Goal: Task Accomplishment & Management: Use online tool/utility

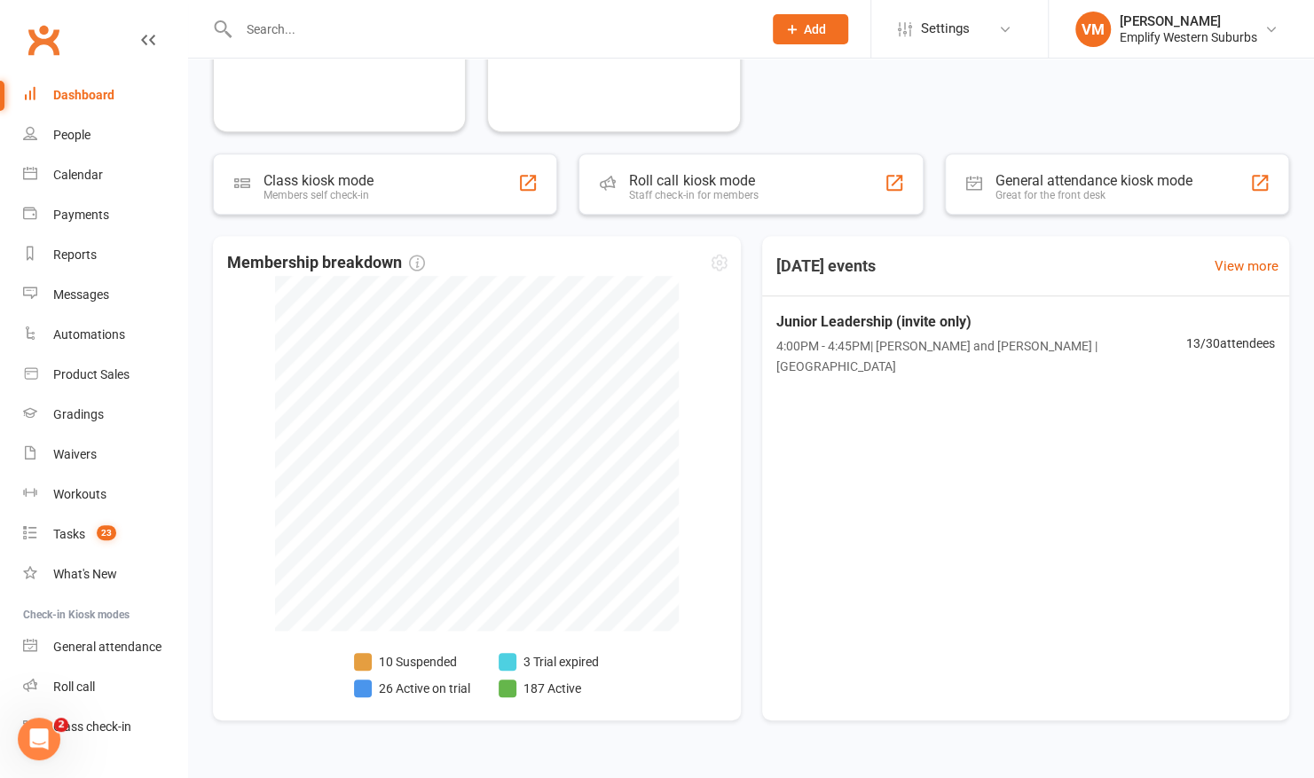
scroll to position [479, 0]
click at [86, 272] on link "Reports" at bounding box center [105, 255] width 164 height 40
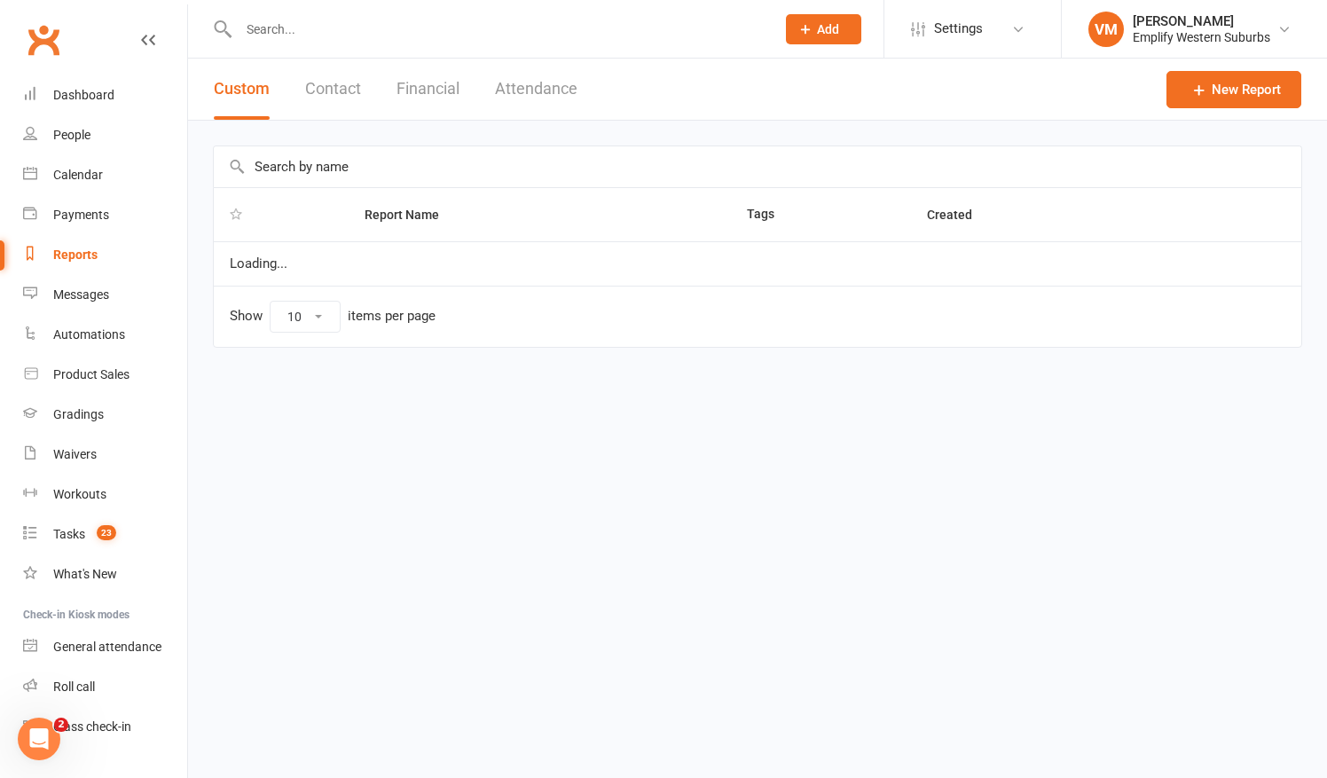
select select "50"
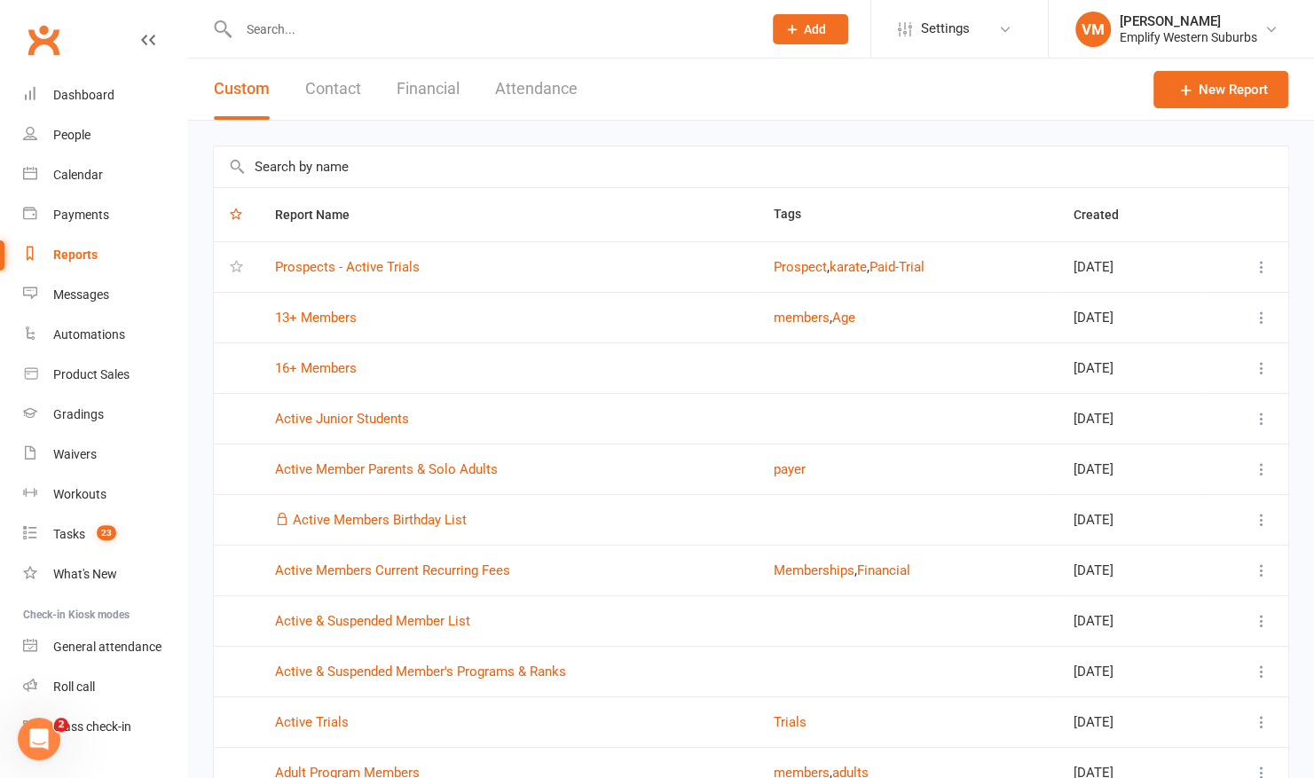
click at [524, 83] on button "Attendance" at bounding box center [536, 89] width 83 height 61
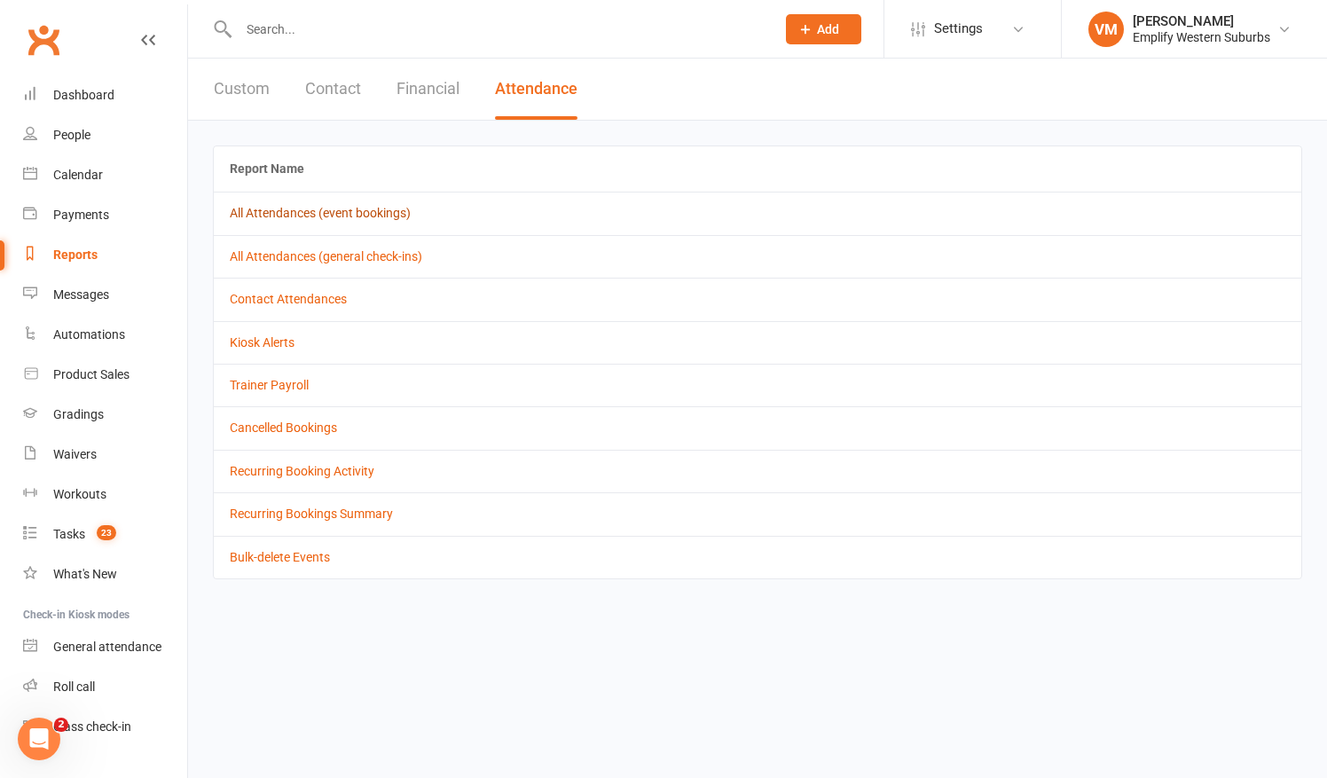
click at [342, 216] on link "All Attendances (event bookings)" at bounding box center [320, 213] width 181 height 14
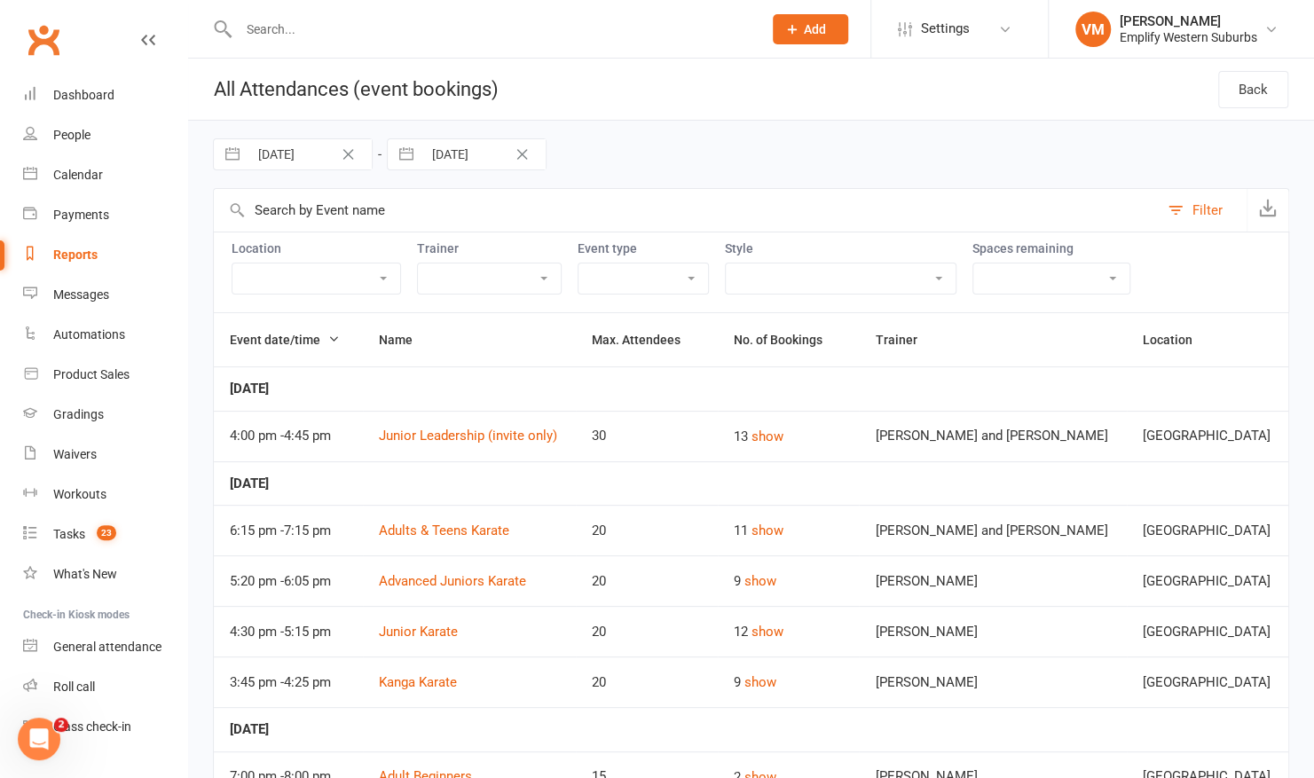
click at [297, 158] on input "[DATE]" at bounding box center [309, 154] width 123 height 30
select select "6"
select select "2025"
select select "7"
select select "2025"
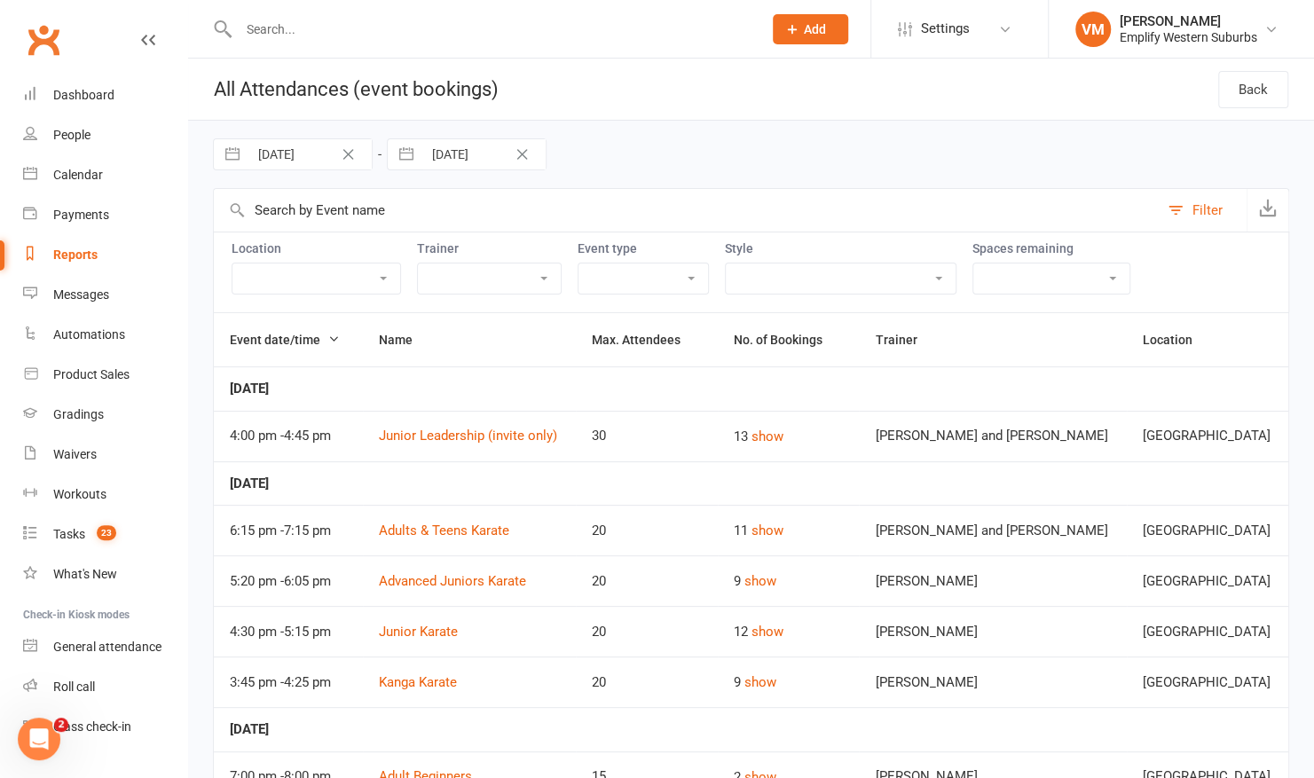
select select "8"
select select "2025"
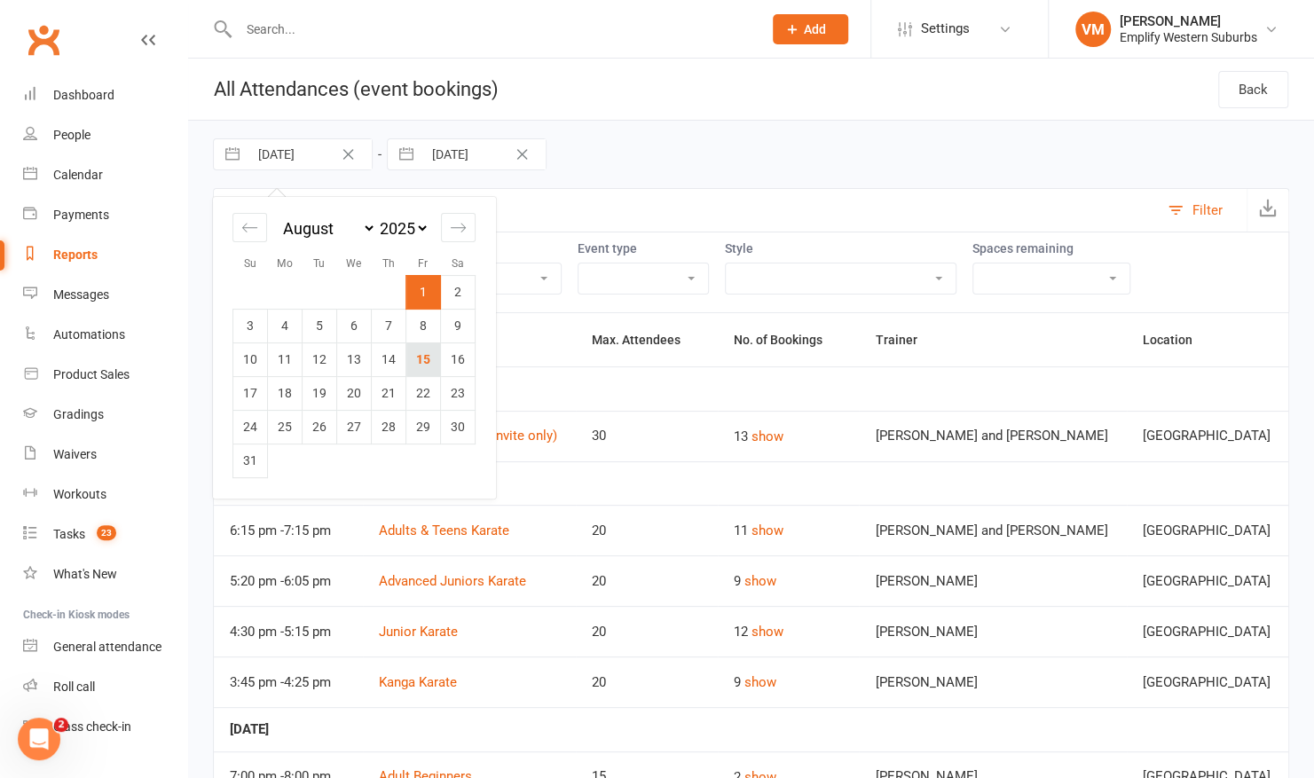
click at [431, 362] on td "15" at bounding box center [423, 359] width 35 height 34
type input "[DATE]"
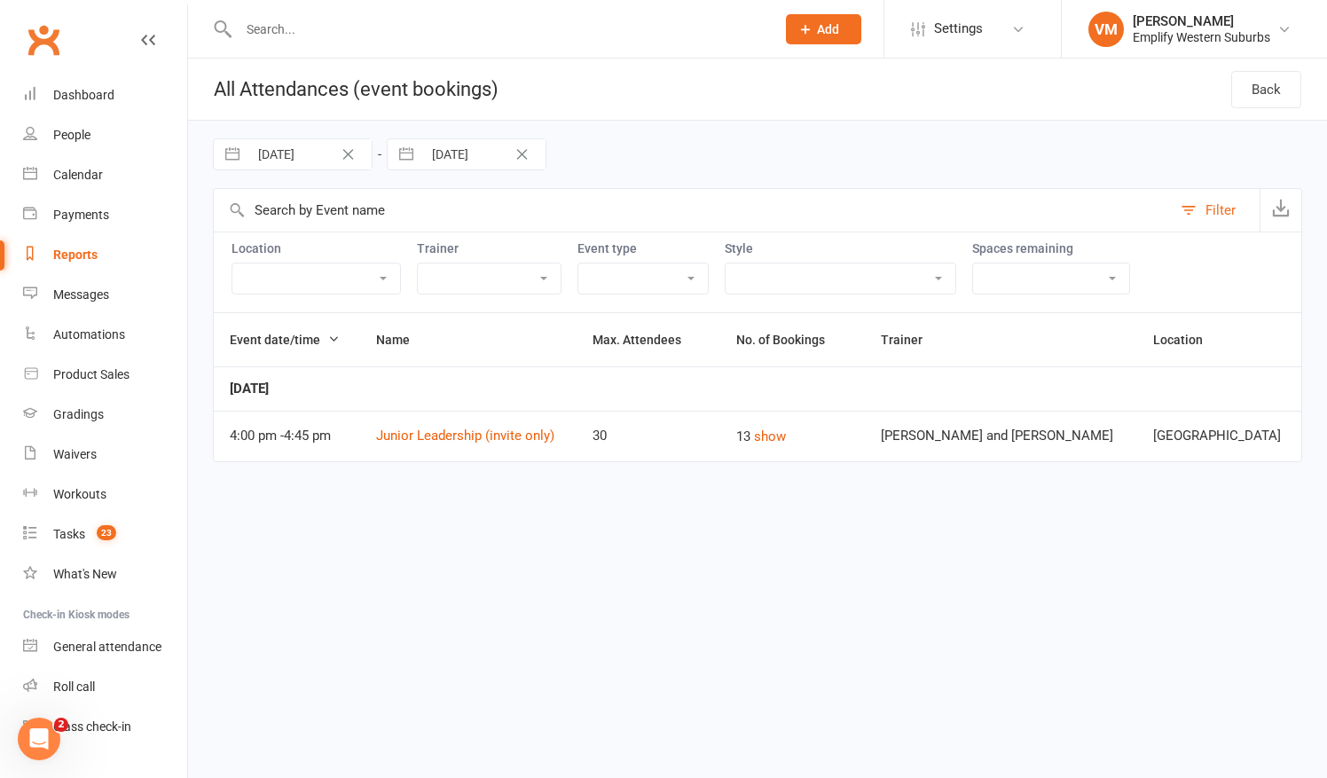
click at [312, 160] on input "[DATE]" at bounding box center [309, 154] width 123 height 30
select select "6"
select select "2025"
select select "7"
select select "2025"
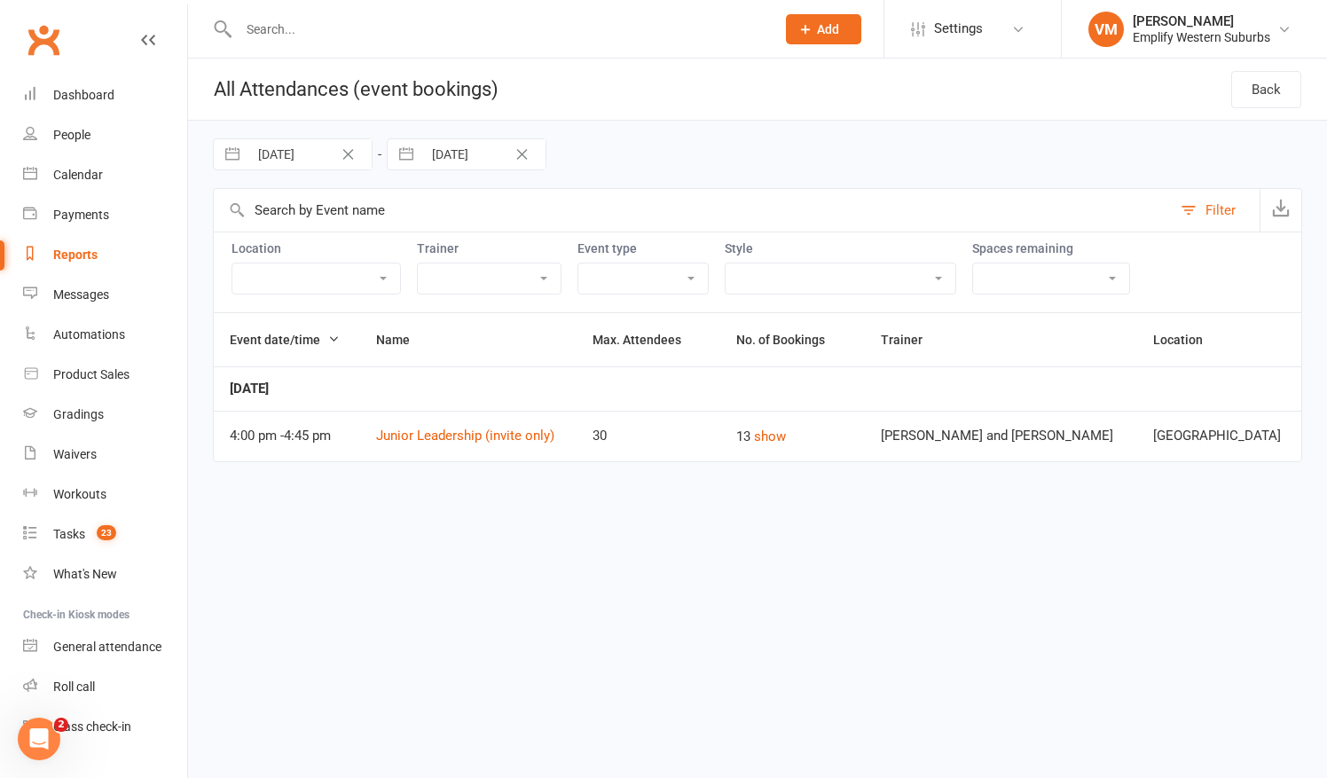
select select "8"
select select "2025"
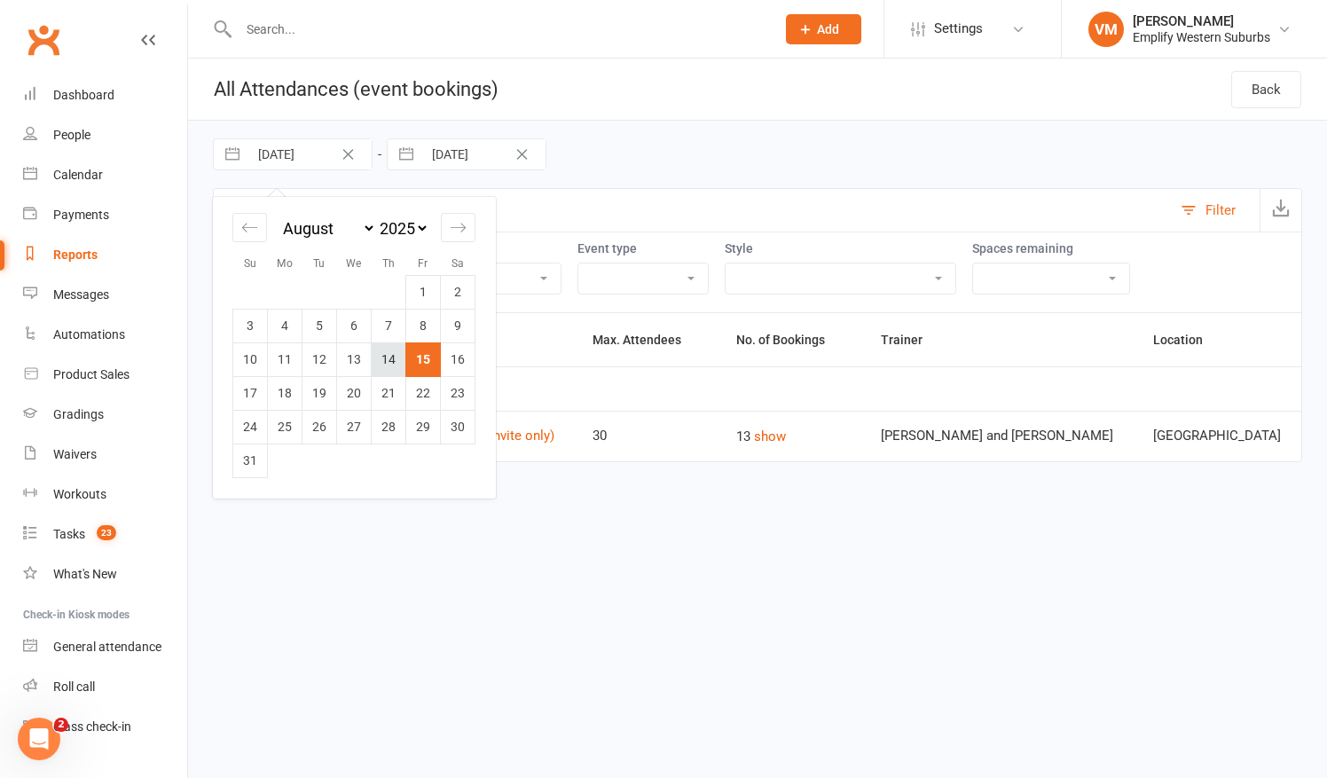
click at [404, 357] on td "14" at bounding box center [389, 359] width 35 height 34
type input "[DATE]"
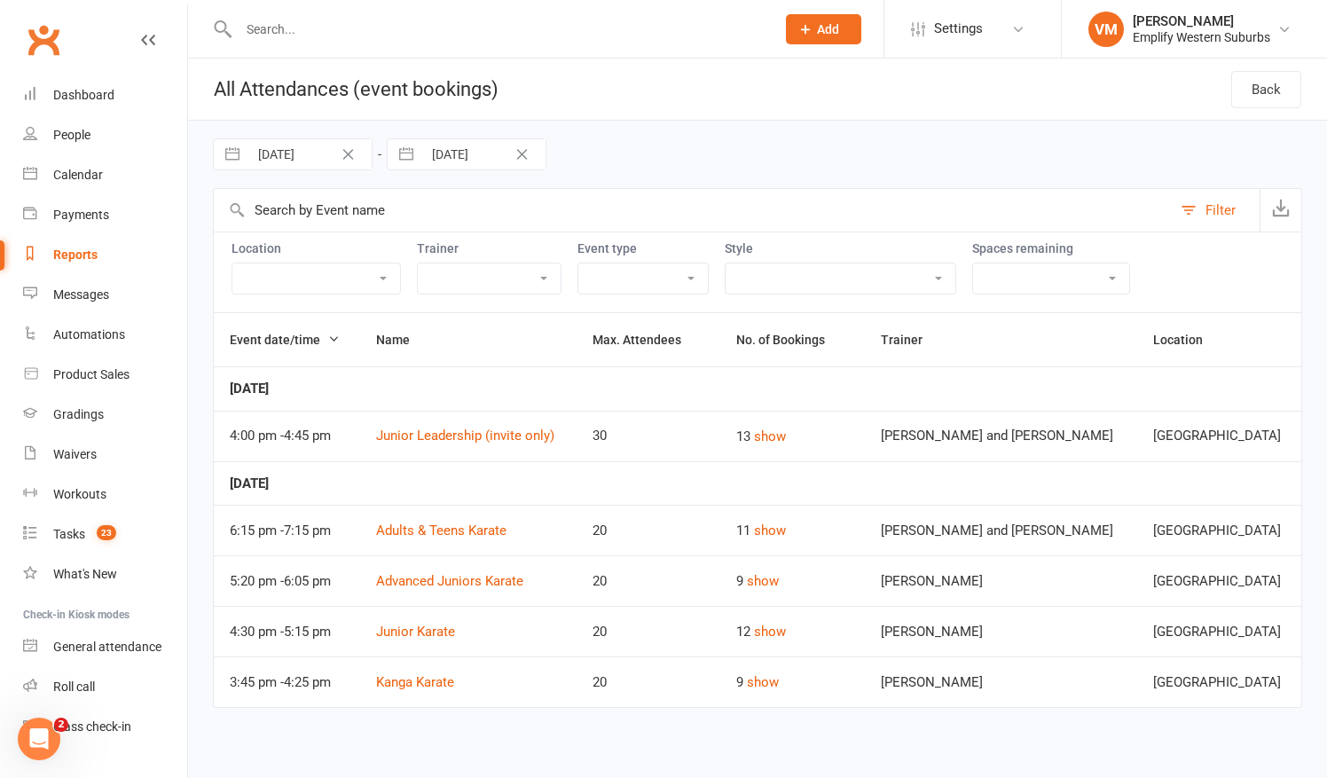
select select "6"
select select "2025"
select select "7"
select select "2025"
select select "8"
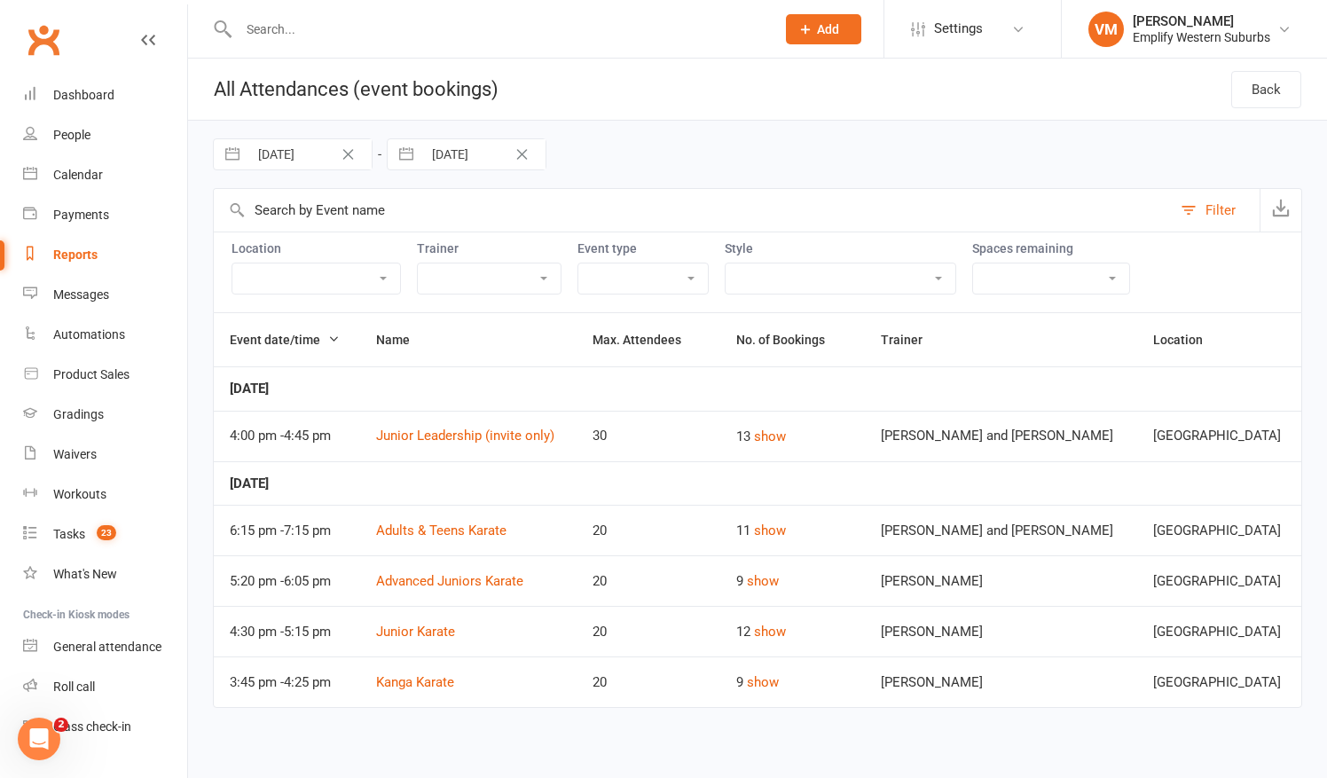
select select "2025"
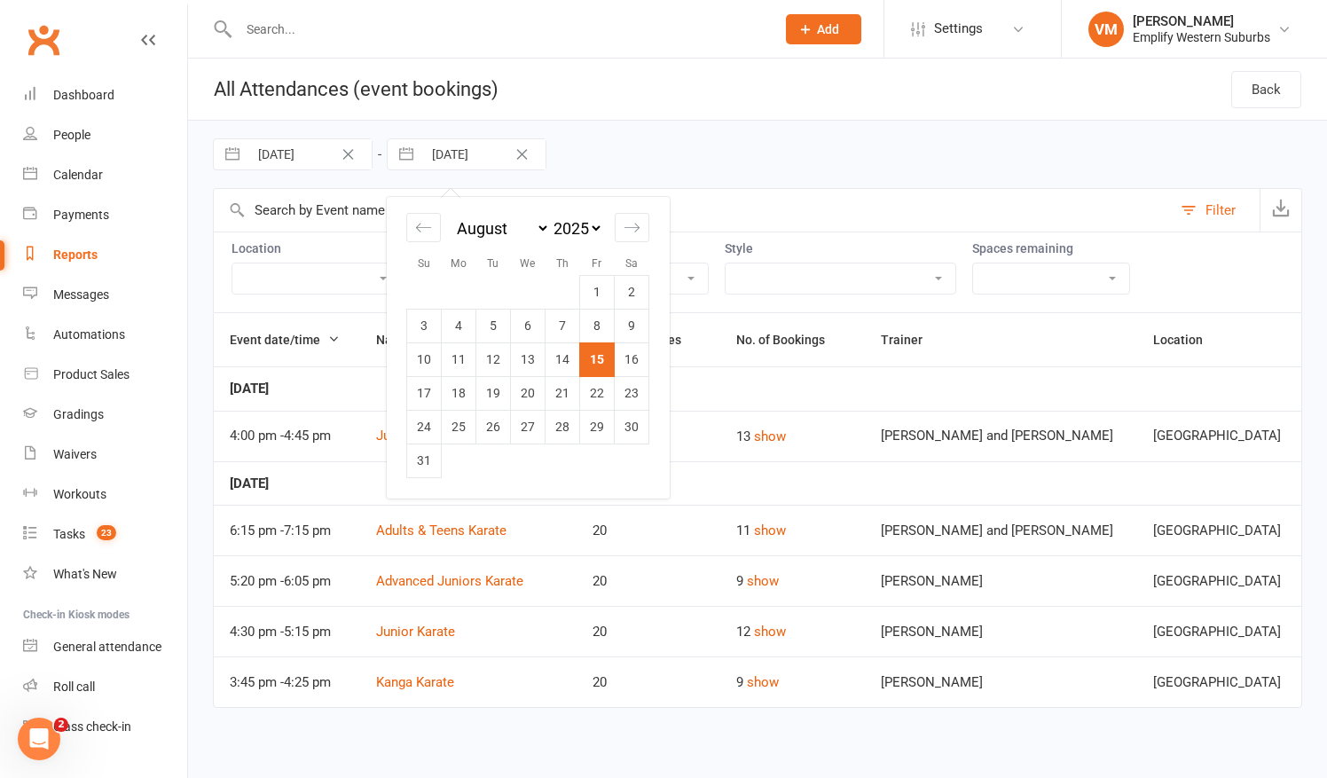
click at [454, 146] on input "[DATE]" at bounding box center [483, 154] width 123 height 30
click at [564, 358] on td "14" at bounding box center [563, 359] width 35 height 34
type input "[DATE]"
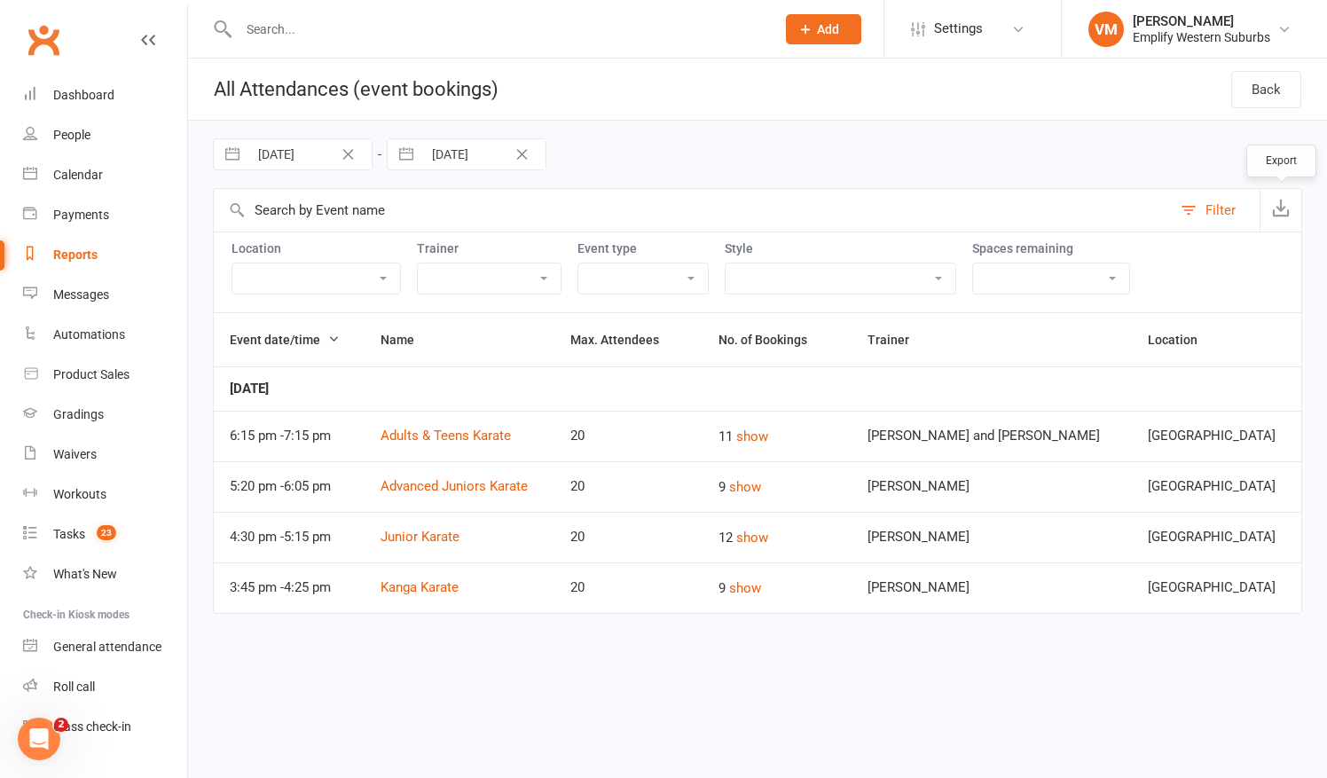
click at [1296, 201] on button "button" at bounding box center [1281, 210] width 42 height 43
click at [78, 409] on div "Gradings" at bounding box center [78, 414] width 51 height 14
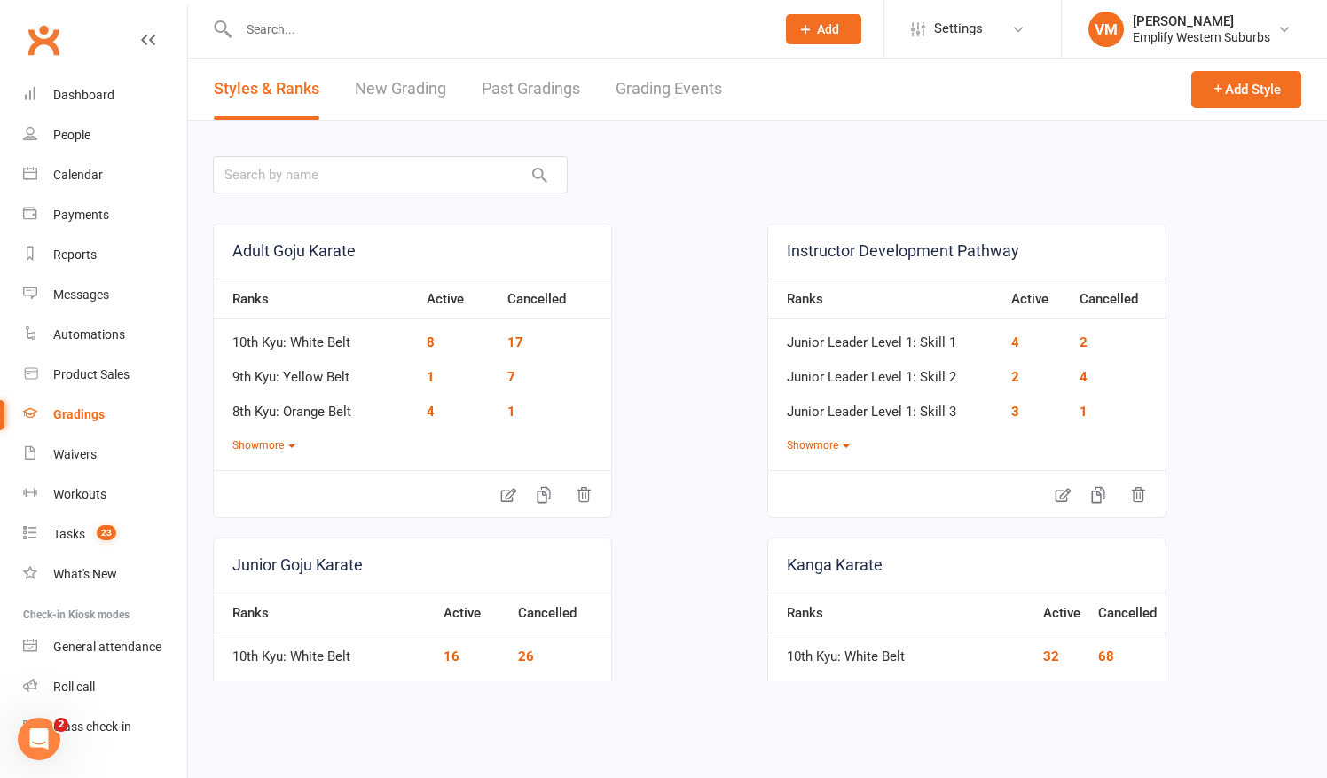
click at [687, 92] on link "Grading Events" at bounding box center [669, 89] width 106 height 61
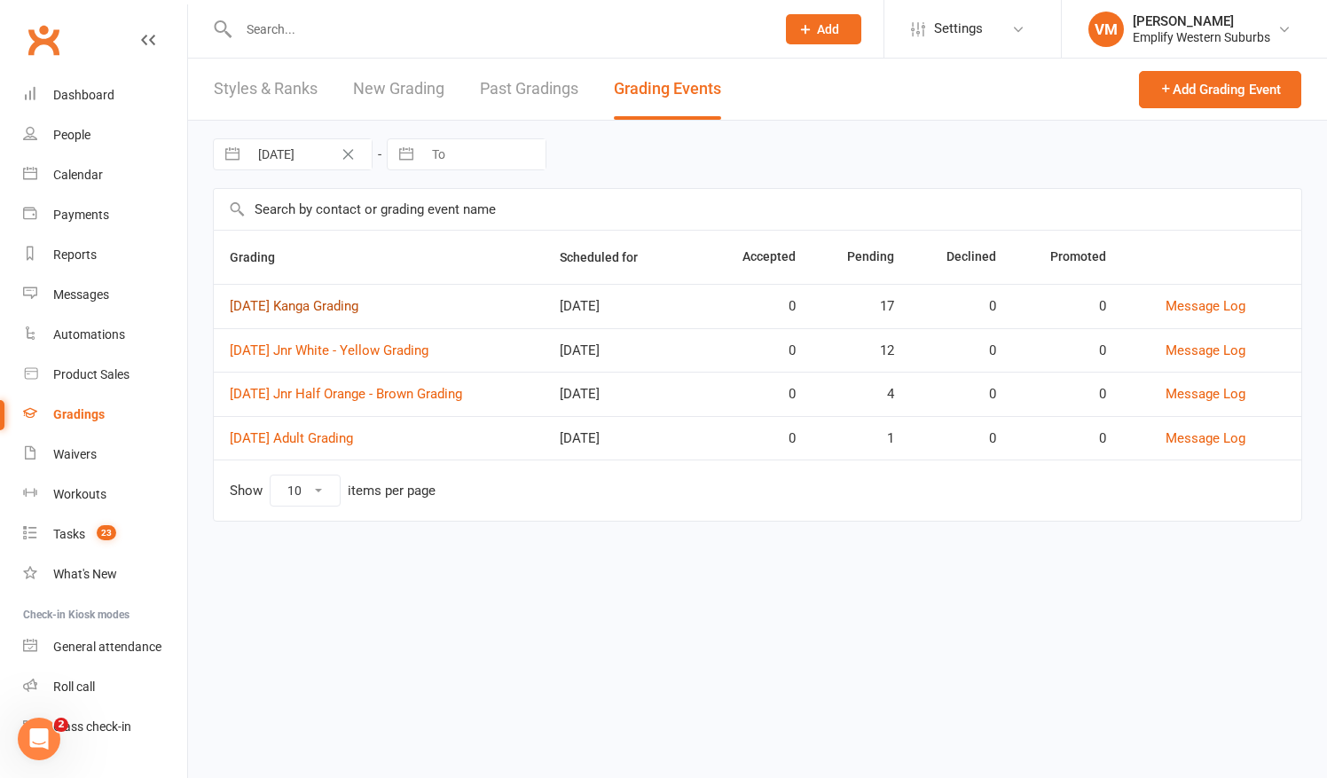
click at [334, 303] on link "[DATE] Kanga Grading" at bounding box center [294, 306] width 129 height 16
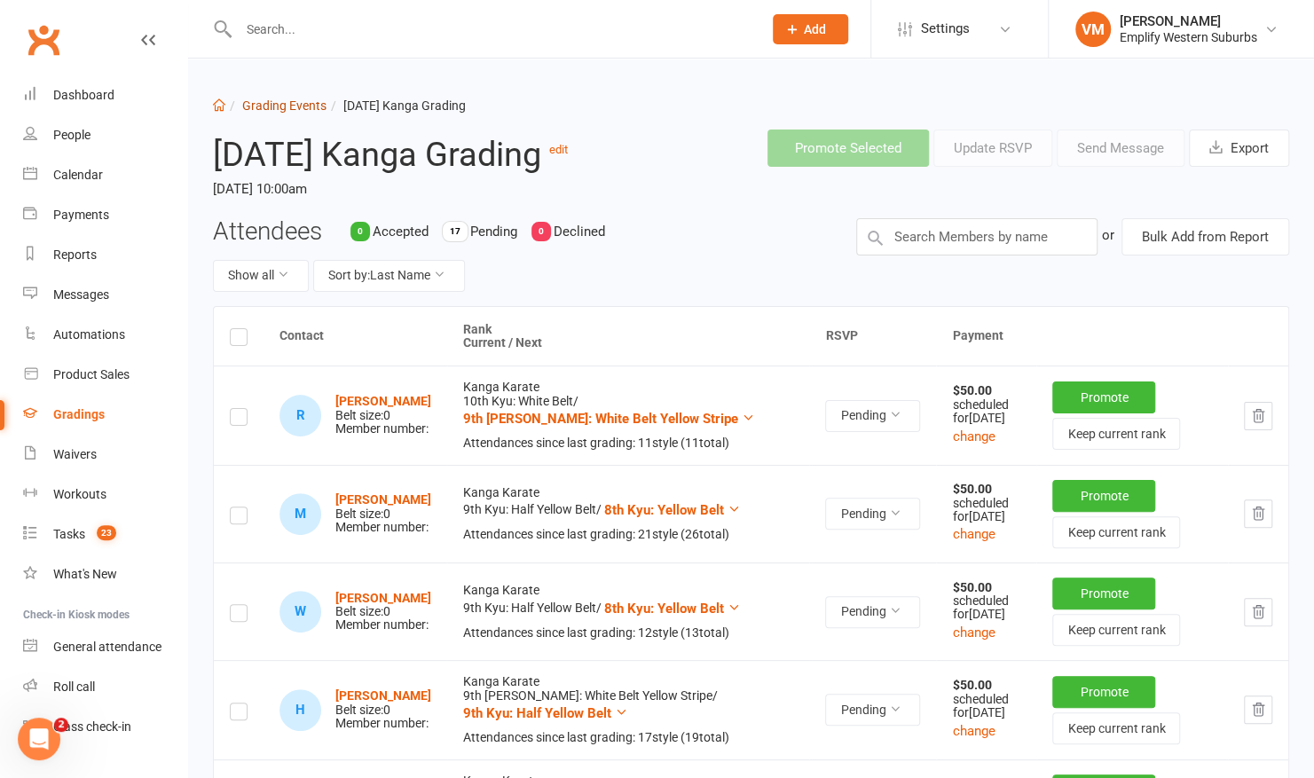
click at [267, 107] on link "Grading Events" at bounding box center [284, 105] width 84 height 14
